Goal: Check status: Check status

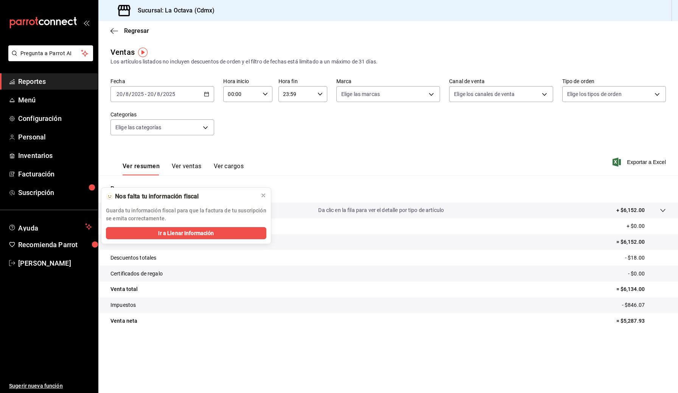
click at [147, 95] on input "20" at bounding box center [150, 94] width 7 height 6
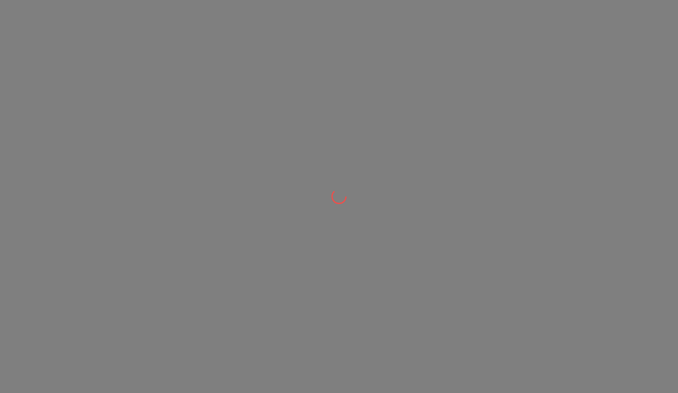
click at [201, 102] on div at bounding box center [339, 196] width 678 height 393
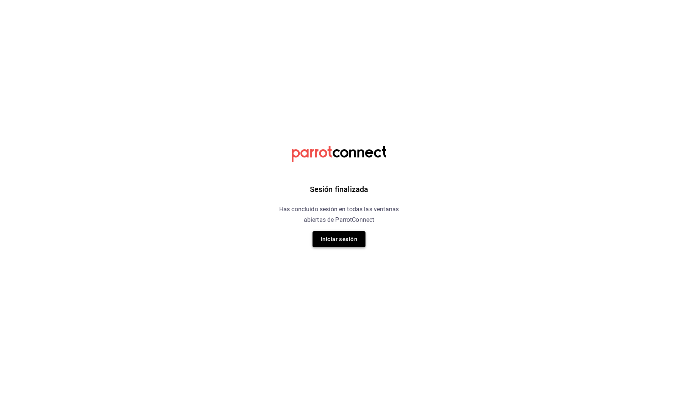
click at [347, 242] on button "Iniciar sesión" at bounding box center [338, 239] width 53 height 16
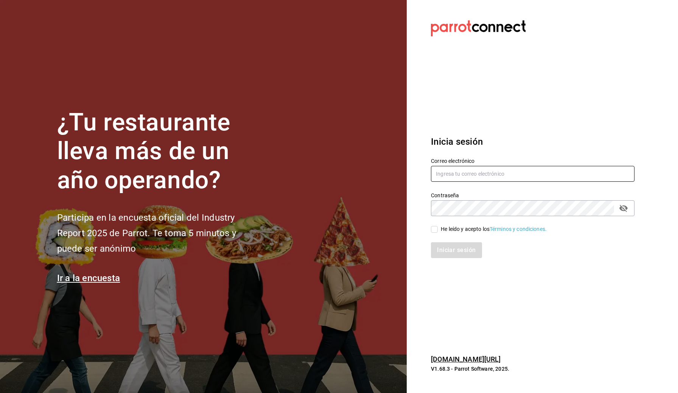
type input "[EMAIL_ADDRESS][DOMAIN_NAME]"
click at [429, 230] on div "He leído y acepto los Términos y condiciones." at bounding box center [528, 224] width 212 height 17
click at [432, 230] on input "He leído y acepto los Términos y condiciones." at bounding box center [434, 229] width 7 height 7
checkbox input "true"
click at [448, 248] on button "Iniciar sesión" at bounding box center [456, 250] width 51 height 16
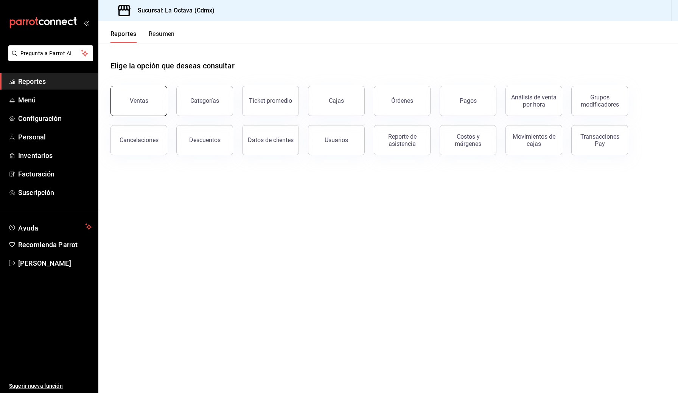
click at [155, 99] on button "Ventas" at bounding box center [138, 101] width 57 height 30
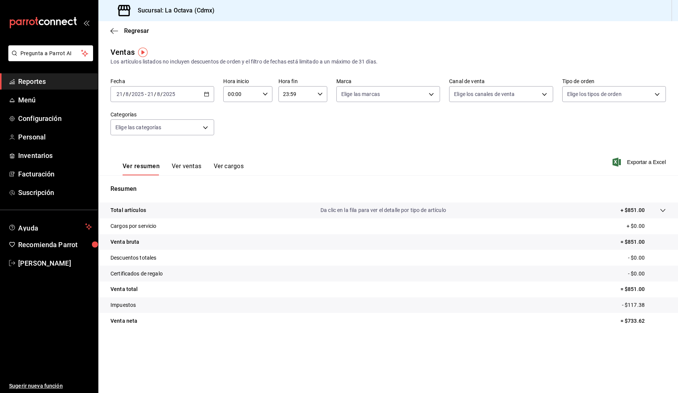
click at [190, 99] on div "2025-08-21 21 / 8 / 2025 - 2025-08-21 21 / 8 / 2025" at bounding box center [162, 94] width 104 height 16
click at [120, 131] on span "Ayer" at bounding box center [146, 134] width 59 height 8
